Goal: Communication & Community: Share content

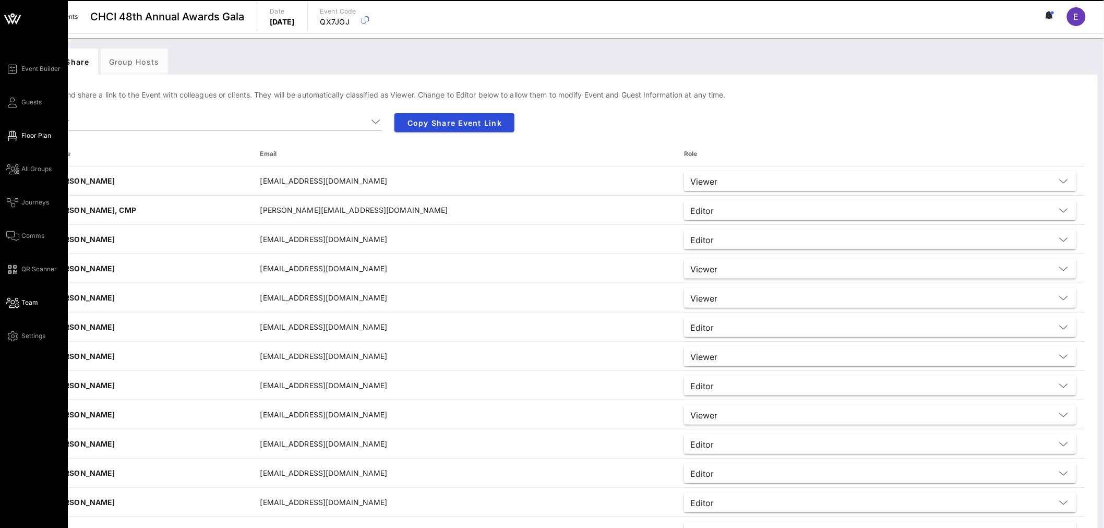
click at [35, 133] on span "Floor Plan" at bounding box center [36, 135] width 30 height 9
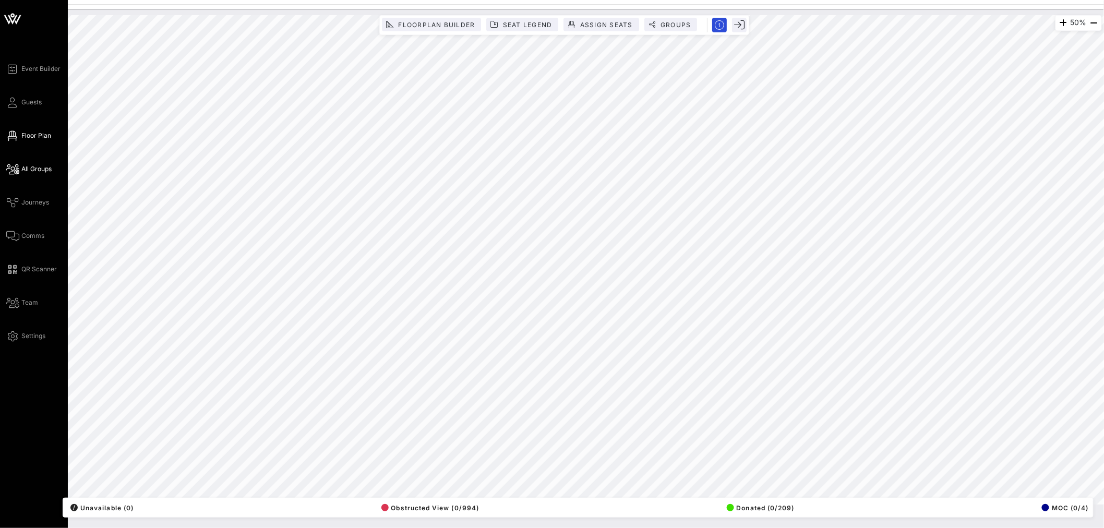
click at [30, 167] on span "All Groups" at bounding box center [36, 168] width 30 height 9
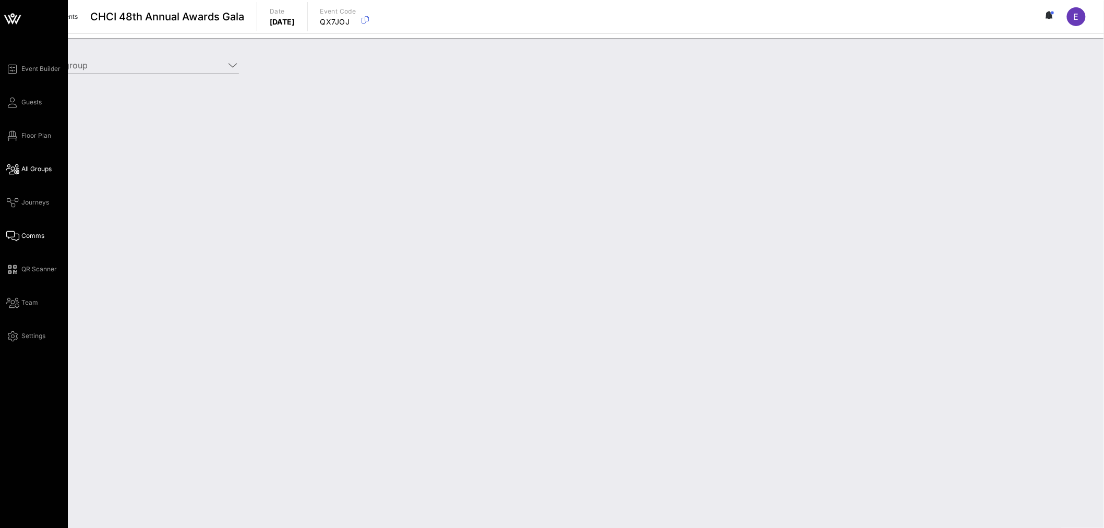
click at [33, 231] on span "Comms" at bounding box center [32, 235] width 23 height 9
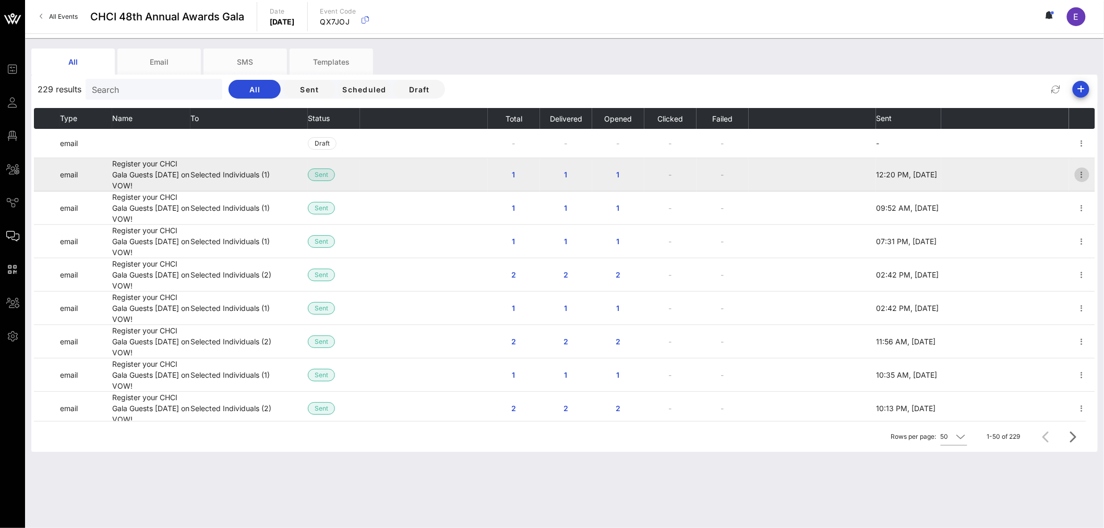
click at [1076, 173] on icon "button" at bounding box center [1082, 175] width 13 height 13
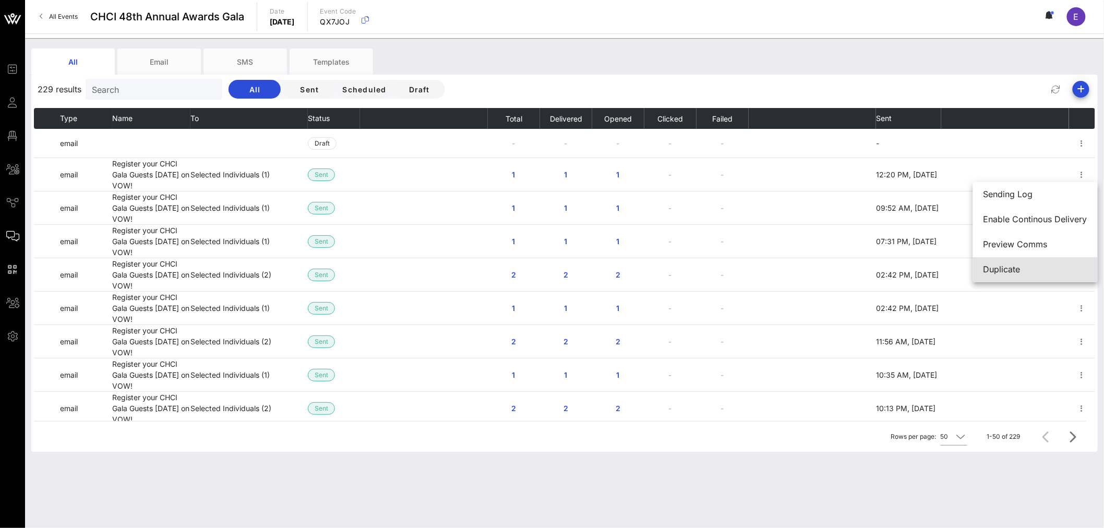
click at [1001, 270] on div "Duplicate" at bounding box center [1036, 270] width 104 height 10
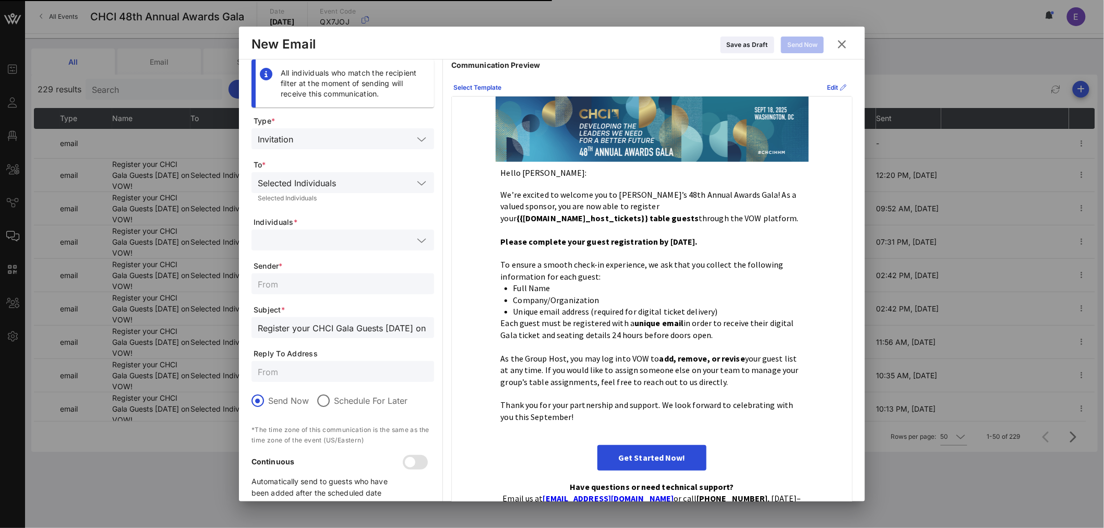
click at [424, 180] on icon at bounding box center [421, 183] width 9 height 13
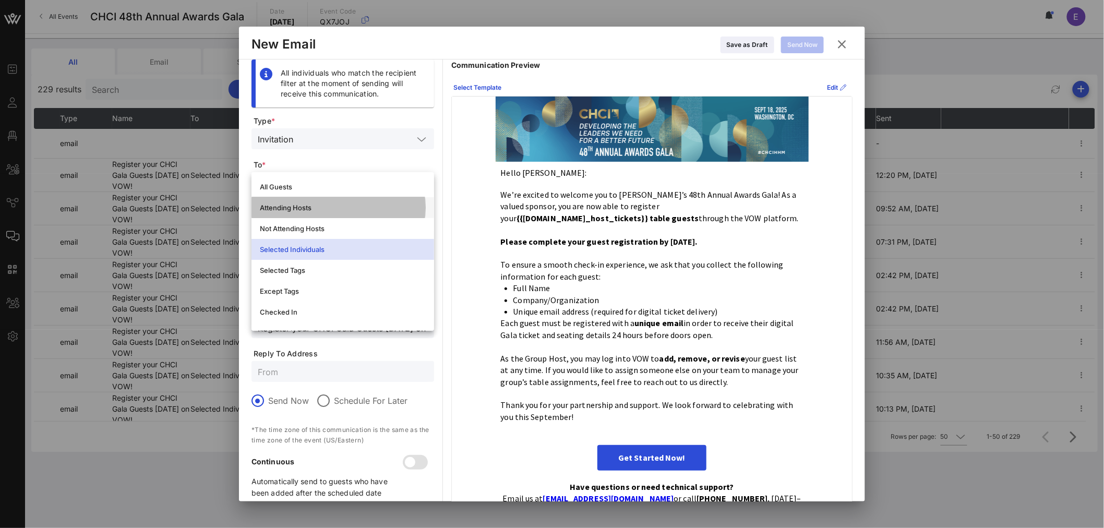
click at [344, 205] on div "Attending Hosts" at bounding box center [343, 208] width 166 height 8
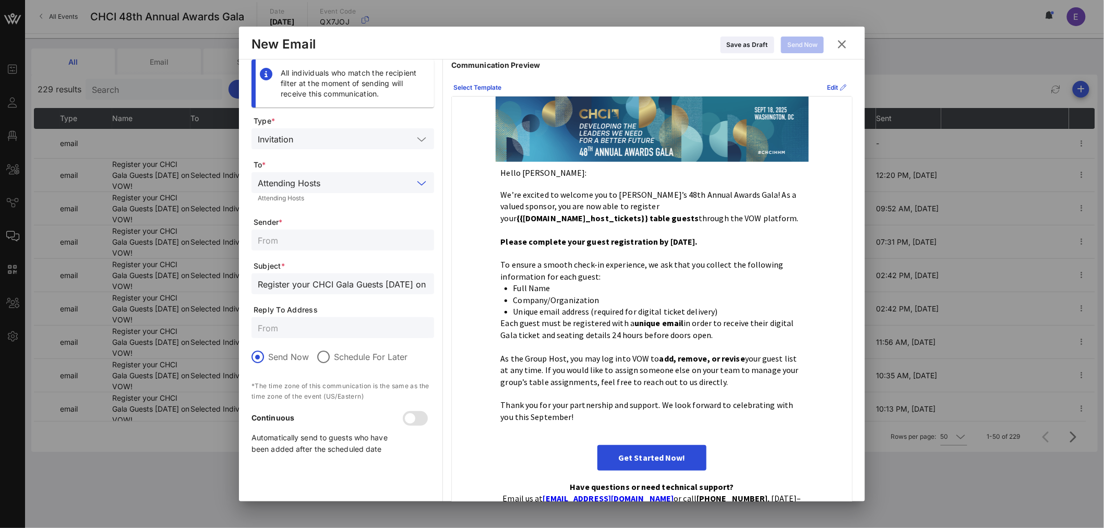
click at [422, 181] on icon at bounding box center [421, 183] width 9 height 13
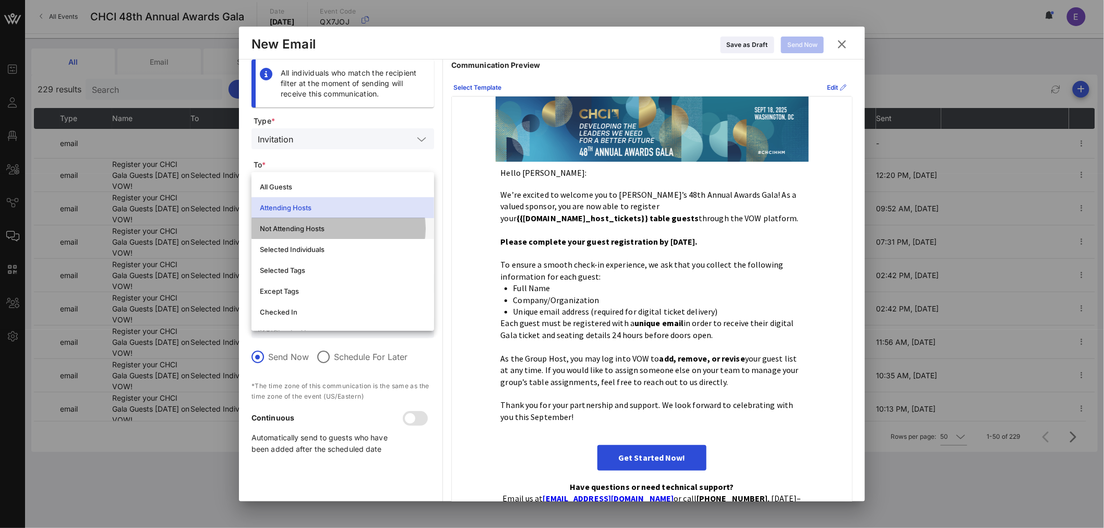
click at [361, 228] on div "Not Attending Hosts" at bounding box center [343, 228] width 166 height 8
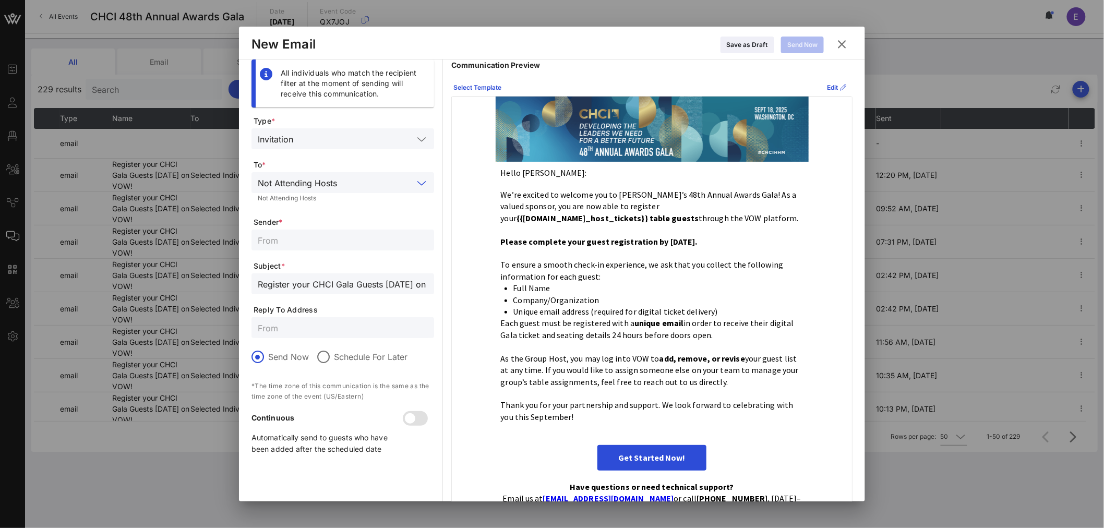
click at [403, 281] on input "Register your CHCI Gala Guests [DATE] on VOW!" at bounding box center [343, 284] width 170 height 14
click at [280, 243] on input "text" at bounding box center [343, 240] width 170 height 14
click at [306, 243] on input "galaseating@chci.org" at bounding box center [343, 240] width 170 height 14
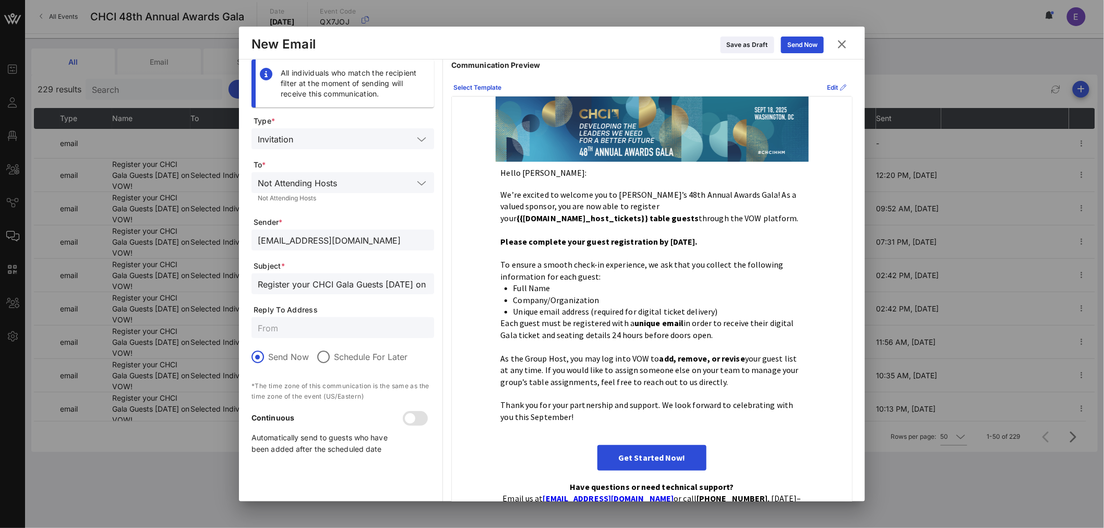
click at [306, 243] on input "galaseating@chci.org" at bounding box center [343, 240] width 170 height 14
type input "CHCI Events Team"
click at [299, 329] on input "text" at bounding box center [343, 328] width 170 height 14
type input "galaseating@chci.org"
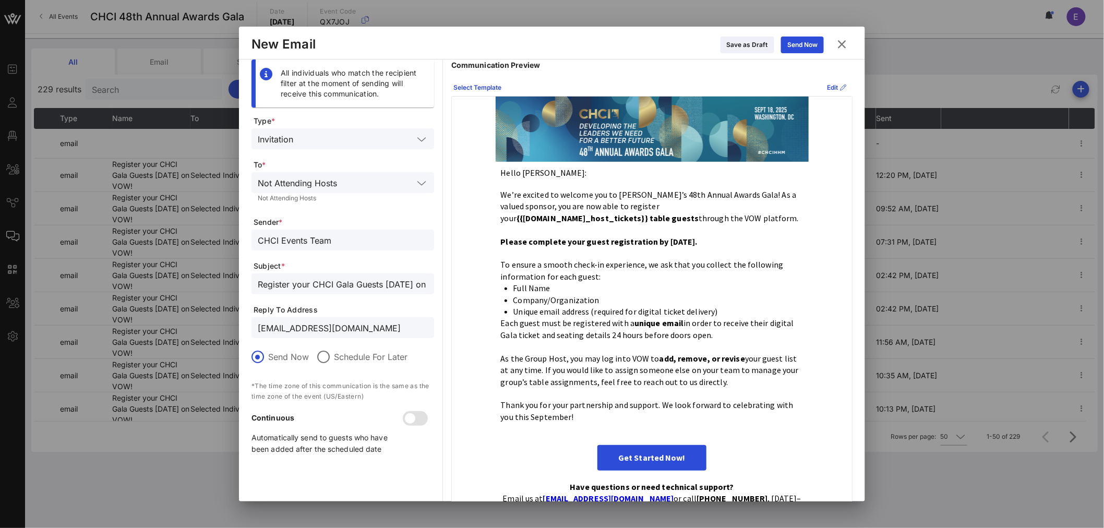
drag, startPoint x: 335, startPoint y: 239, endPoint x: 308, endPoint y: 236, distance: 26.2
click at [308, 236] on input "CHCI Events Team" at bounding box center [343, 240] width 170 height 14
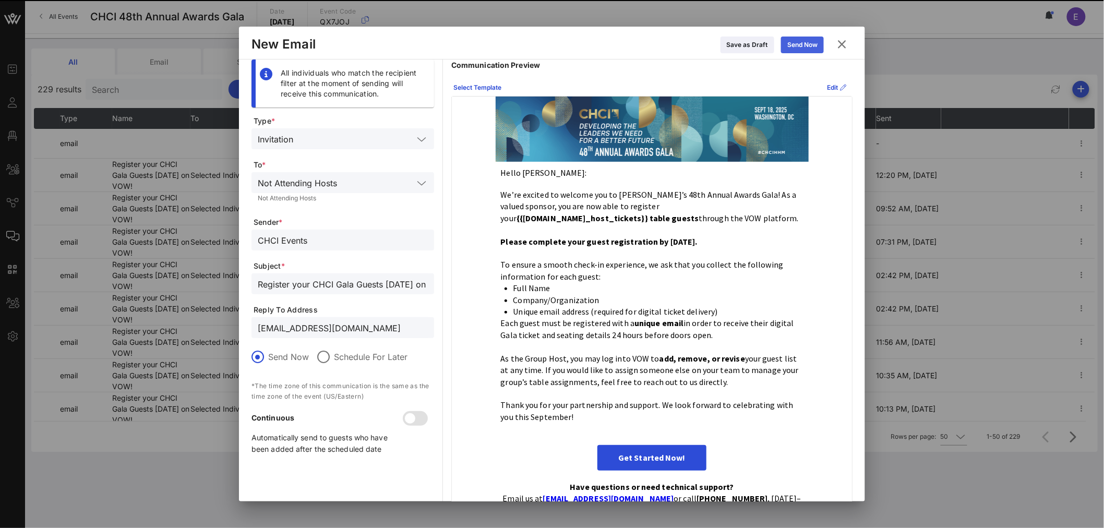
type input "CHCI Events"
drag, startPoint x: 813, startPoint y: 39, endPoint x: 675, endPoint y: 68, distance: 141.3
click at [676, 72] on div "New Email Save as Draft Send Now All individuals who match the recipient filter…" at bounding box center [552, 264] width 626 height 475
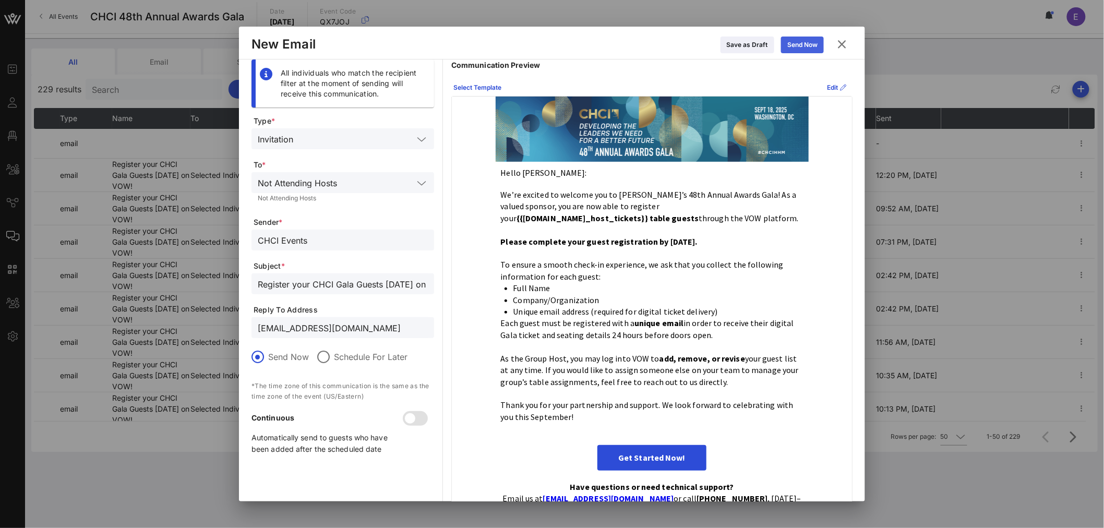
click at [794, 49] on div "Send Now" at bounding box center [803, 45] width 30 height 10
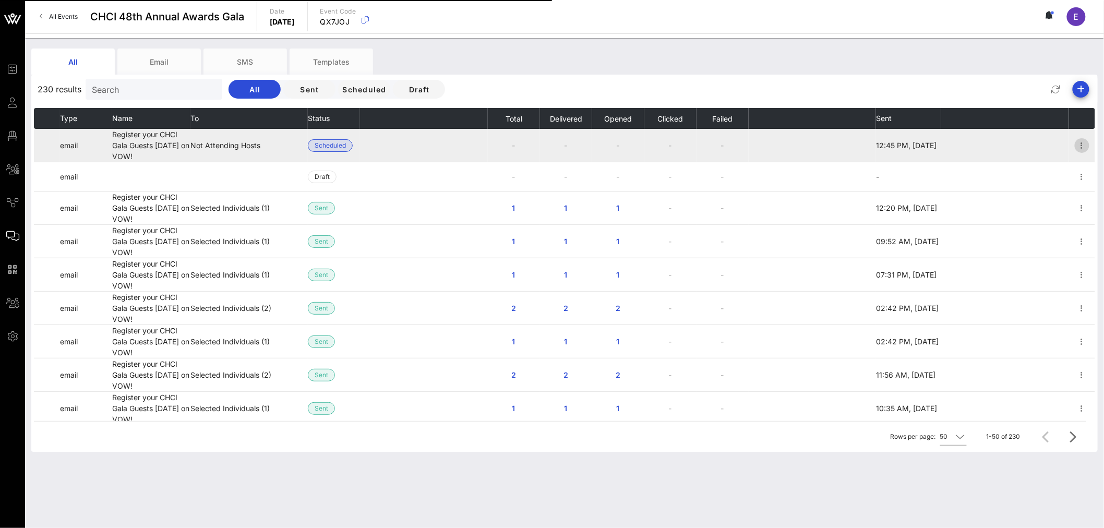
click at [1076, 143] on icon "button" at bounding box center [1082, 145] width 13 height 13
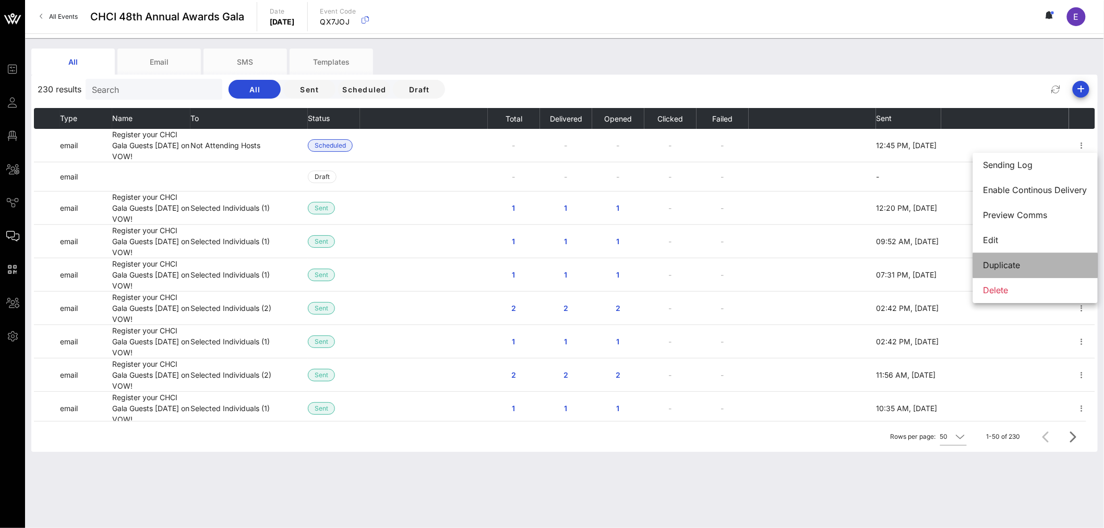
click at [1010, 268] on div "Duplicate" at bounding box center [1036, 265] width 104 height 10
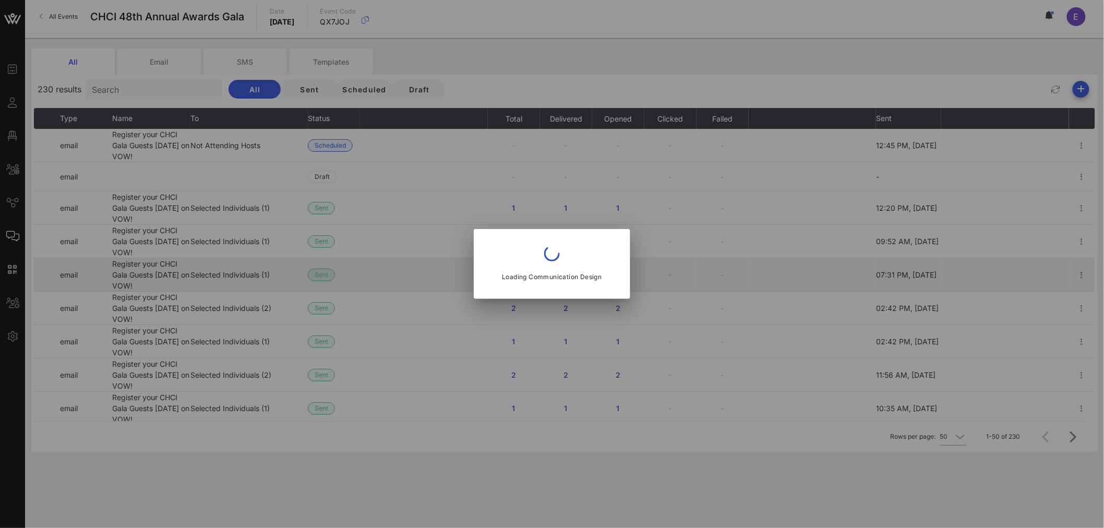
type input "CHCI Events"
type input "Register your CHCI Gala Guests [DATE] on VOW!"
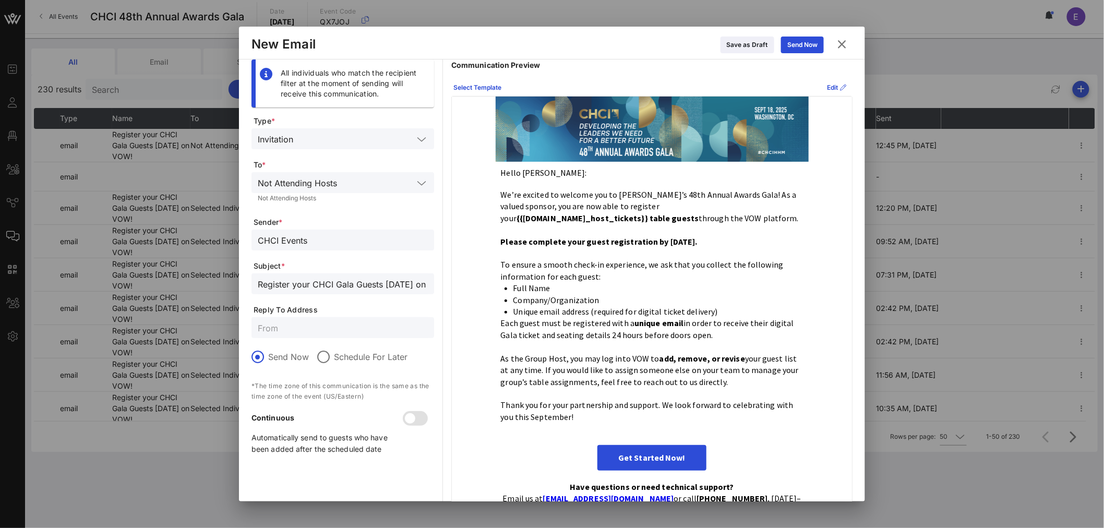
click at [417, 184] on icon at bounding box center [421, 183] width 9 height 13
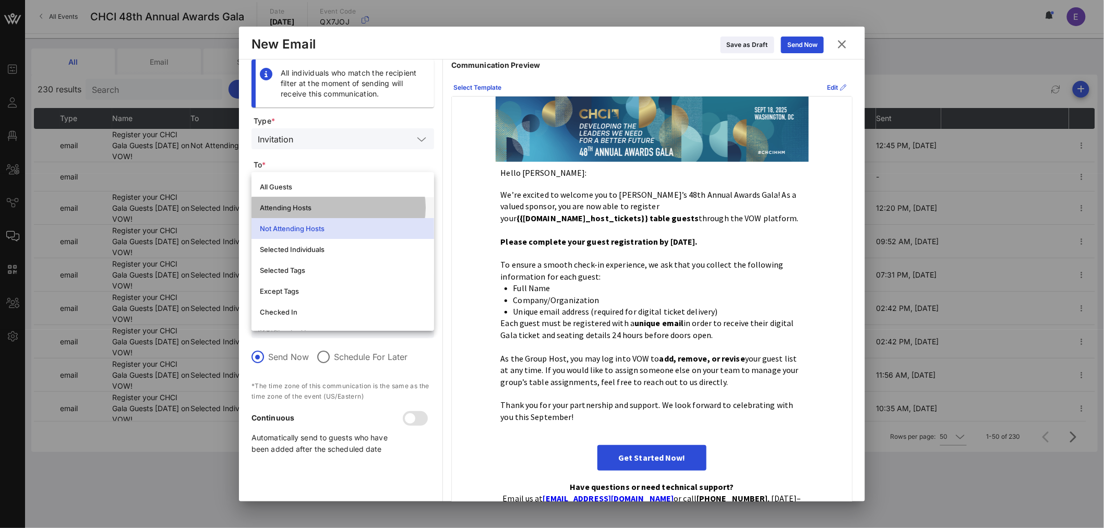
click at [319, 205] on div "Attending Hosts" at bounding box center [343, 208] width 166 height 8
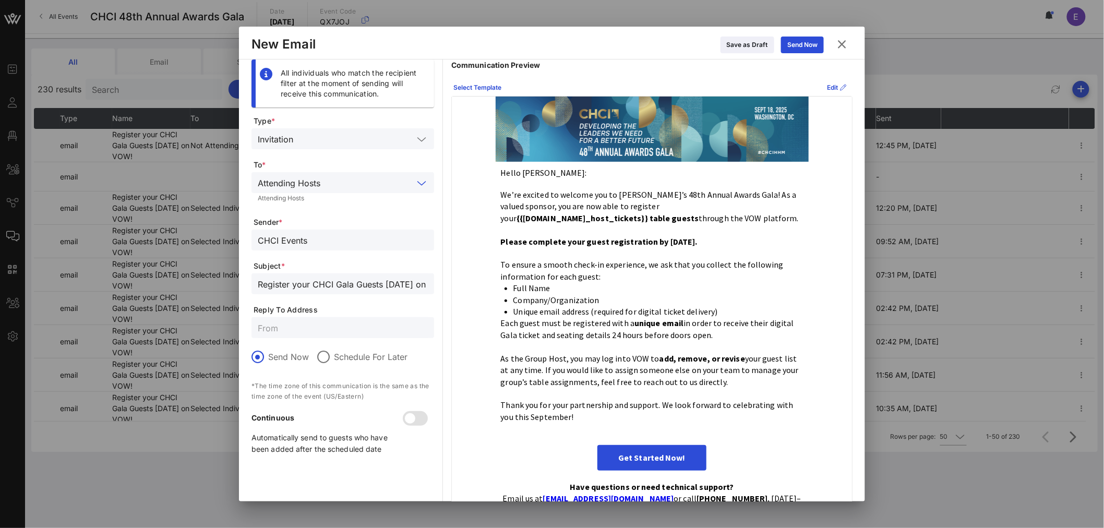
click at [293, 196] on div "Attending Hosts" at bounding box center [343, 198] width 170 height 6
click at [290, 322] on input "text" at bounding box center [343, 328] width 170 height 14
type input "galaseating@chci.org"
click at [806, 49] on div "Send Now" at bounding box center [803, 45] width 30 height 10
